Goal: Information Seeking & Learning: Learn about a topic

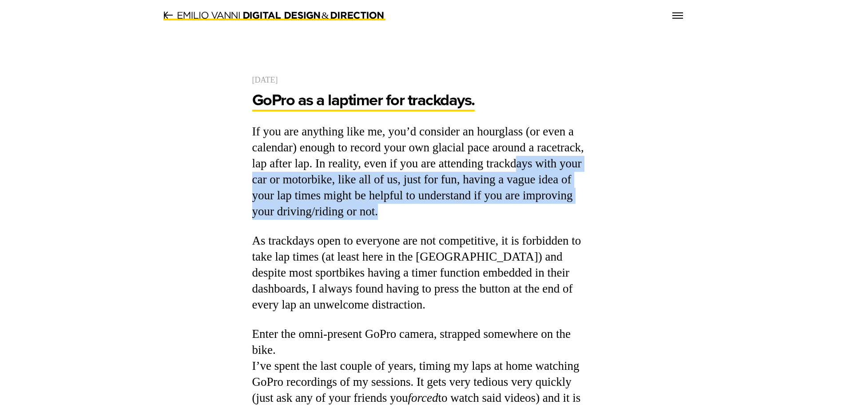
drag, startPoint x: 518, startPoint y: 157, endPoint x: 498, endPoint y: 216, distance: 62.8
click at [498, 216] on p "If you are any­thing like me, you’d con­sid­er an hour­glass (or even a cal­en­…" at bounding box center [423, 172] width 342 height 96
click at [452, 180] on p "If you are any­thing like me, you’d con­sid­er an hour­glass (or even a cal­en­…" at bounding box center [423, 172] width 342 height 96
drag, startPoint x: 368, startPoint y: 161, endPoint x: 601, endPoint y: 219, distance: 239.8
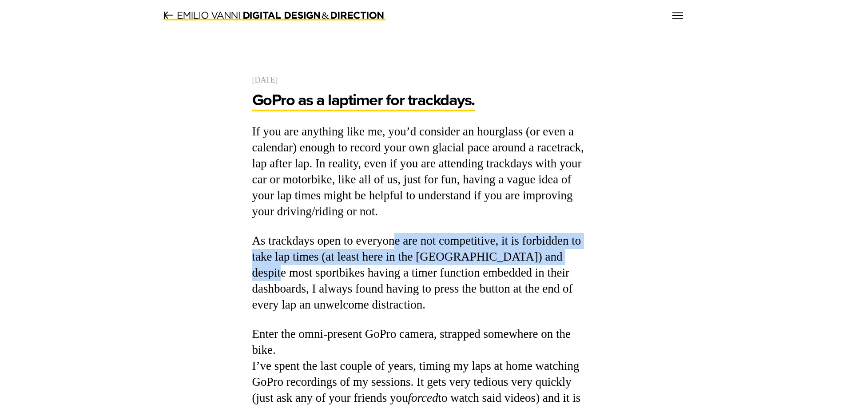
drag, startPoint x: 394, startPoint y: 227, endPoint x: 572, endPoint y: 263, distance: 181.3
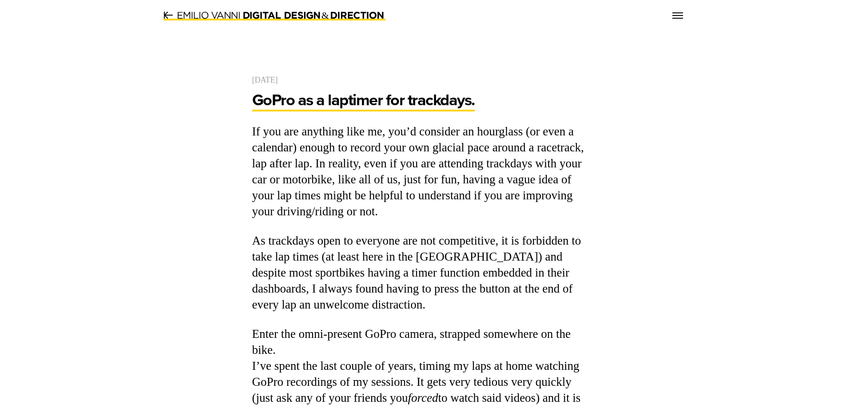
click at [572, 263] on p "As track­days open to every­one are not com­pet­i­tive, it is for­bid­den to ta…" at bounding box center [423, 273] width 342 height 80
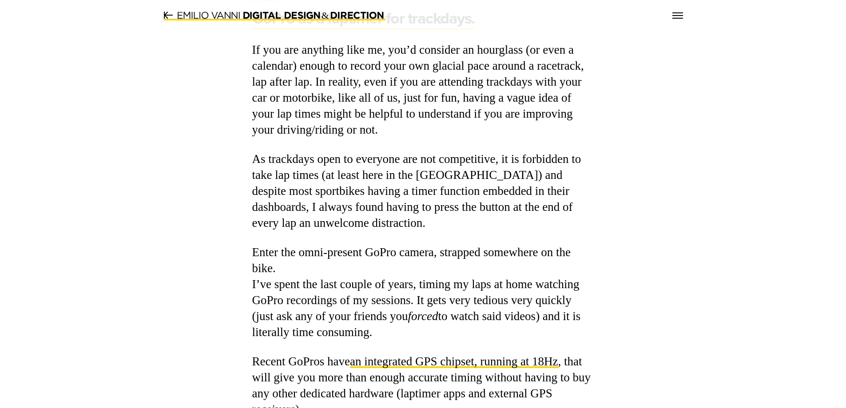
scroll to position [89, 0]
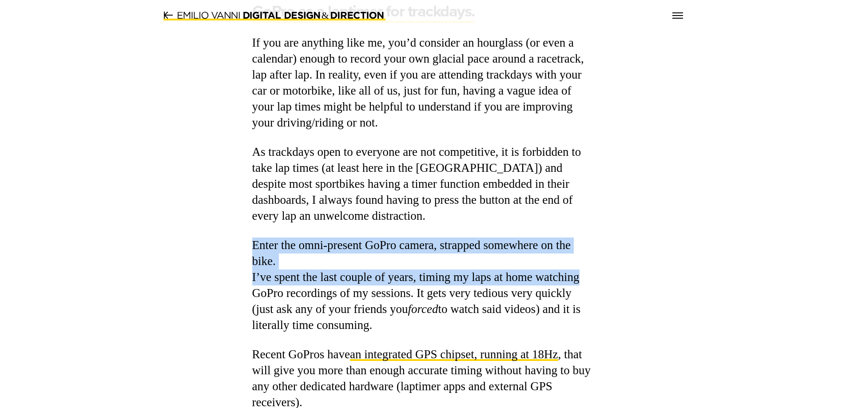
drag, startPoint x: 252, startPoint y: 239, endPoint x: 613, endPoint y: 279, distance: 363.7
click at [577, 271] on p "Enter the omni-present GoPro cam­era, strapped some­where on the bike. I’ve spe…" at bounding box center [423, 286] width 342 height 96
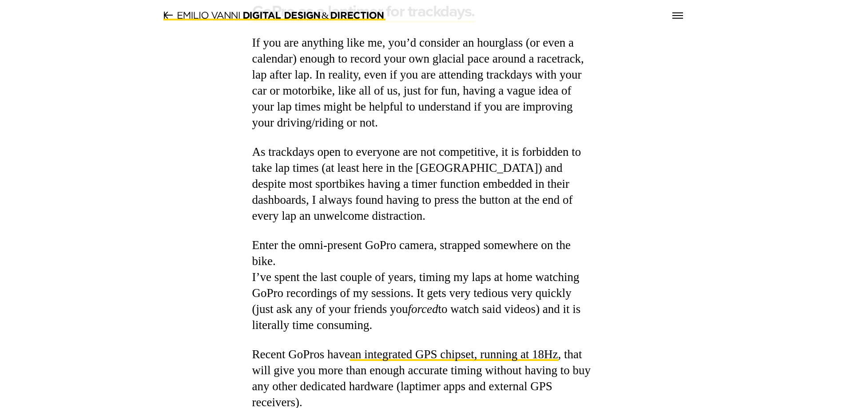
drag, startPoint x: 263, startPoint y: 281, endPoint x: 618, endPoint y: 319, distance: 357.5
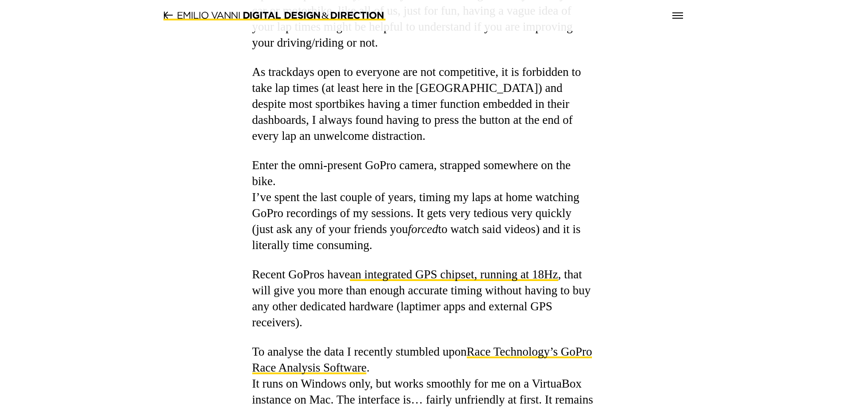
scroll to position [178, 0]
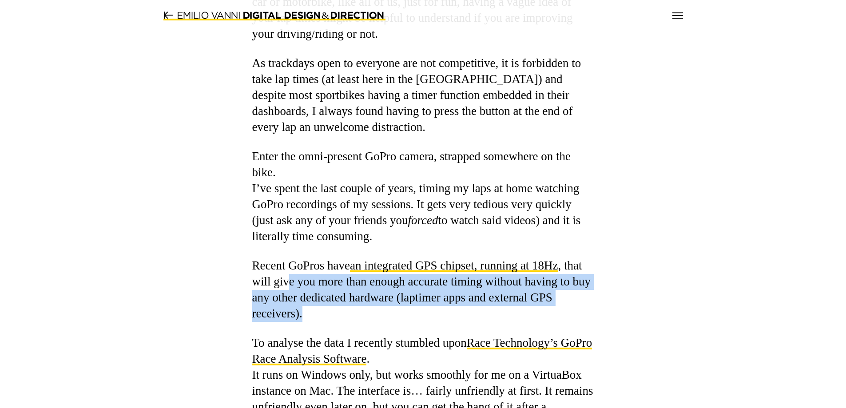
drag, startPoint x: 289, startPoint y: 282, endPoint x: 590, endPoint y: 315, distance: 302.5
click at [590, 315] on p "Recent GoPros have an inte­grat­ed GPS chipset, run­ning at 18Hz , that will gi…" at bounding box center [423, 290] width 342 height 64
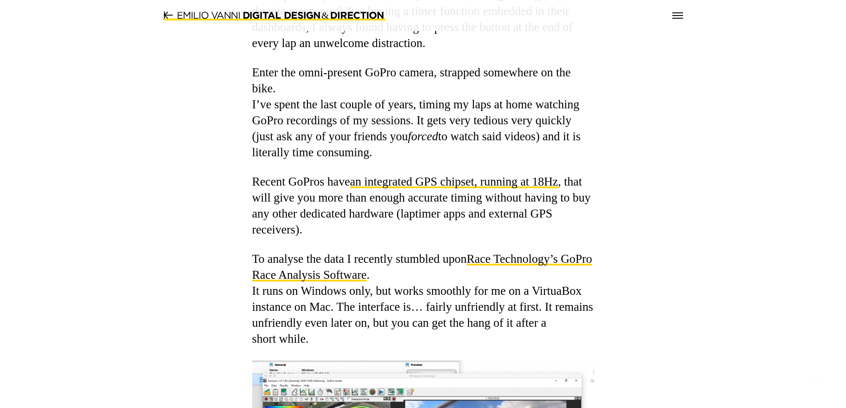
scroll to position [267, 0]
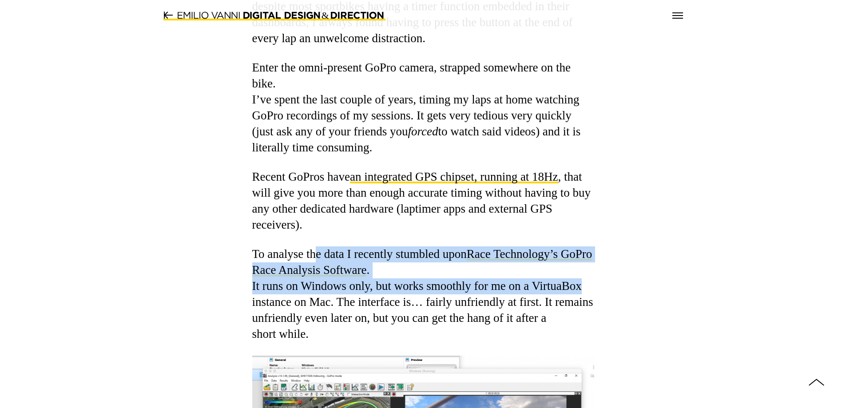
drag, startPoint x: 355, startPoint y: 255, endPoint x: 595, endPoint y: 279, distance: 241.5
click at [591, 279] on p "To analyse the data I recent­ly stum­bled upon Race Tech­nol­o­gy’s GoPro Race …" at bounding box center [423, 295] width 342 height 96
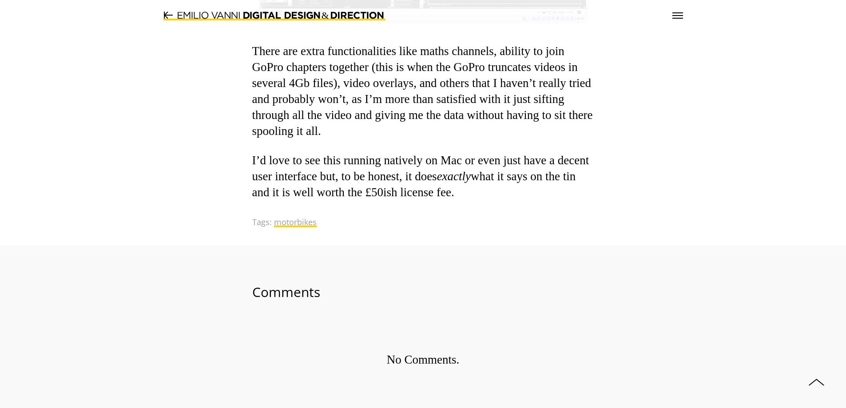
scroll to position [1199, 0]
